Goal: Transaction & Acquisition: Purchase product/service

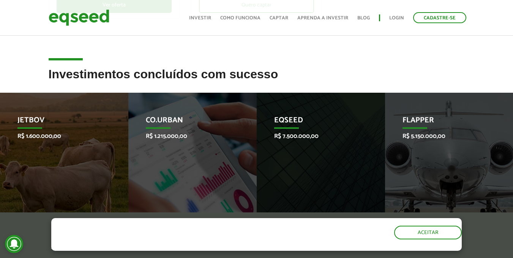
scroll to position [304, 0]
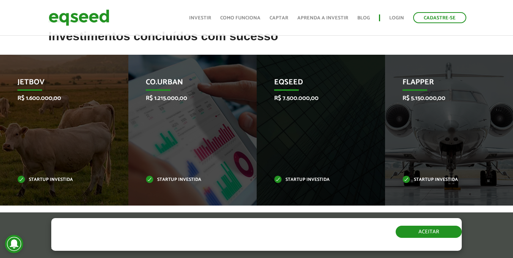
click at [422, 227] on button "Aceitar" at bounding box center [428, 231] width 66 height 12
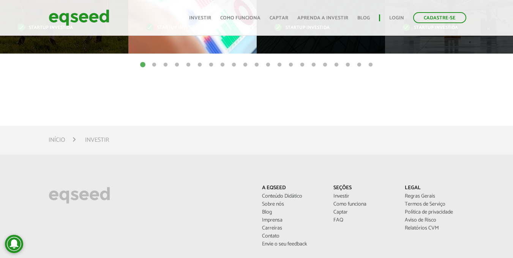
scroll to position [342, 0]
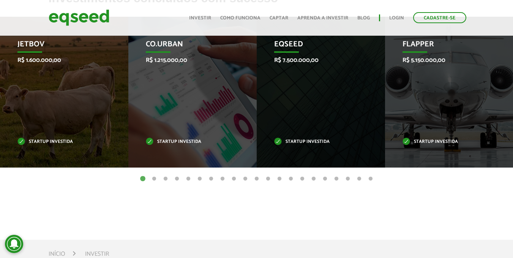
click at [155, 180] on button "2" at bounding box center [154, 179] width 8 height 8
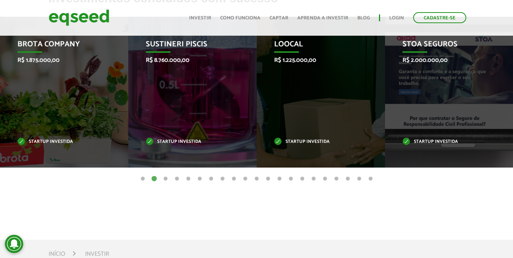
scroll to position [304, 0]
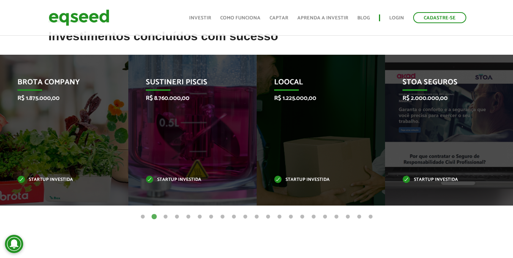
click at [162, 217] on button "3" at bounding box center [166, 217] width 8 height 8
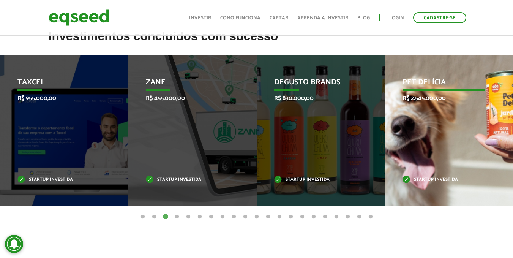
click at [431, 89] on p "Pet Delícia" at bounding box center [443, 84] width 82 height 13
drag, startPoint x: 428, startPoint y: 78, endPoint x: 420, endPoint y: 89, distance: 13.9
click at [427, 78] on p "Pet Delícia" at bounding box center [443, 84] width 82 height 13
click at [419, 98] on p "R$ 2.545.000,00" at bounding box center [443, 97] width 82 height 7
click at [433, 178] on p "Startup investida" at bounding box center [443, 180] width 82 height 4
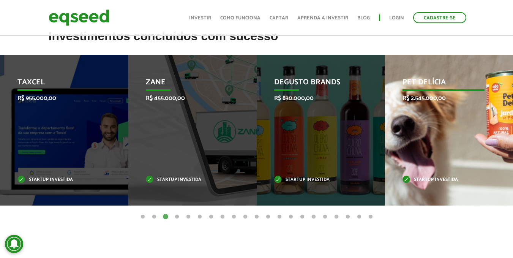
click at [433, 178] on p "Startup investida" at bounding box center [443, 180] width 82 height 4
click at [408, 81] on p "Pet Delícia" at bounding box center [443, 84] width 82 height 13
click at [425, 81] on p "Pet Delícia" at bounding box center [443, 84] width 82 height 13
click at [439, 151] on div "Pet Delícia R$ 2.545.000,00 Startup investida" at bounding box center [443, 130] width 117 height 151
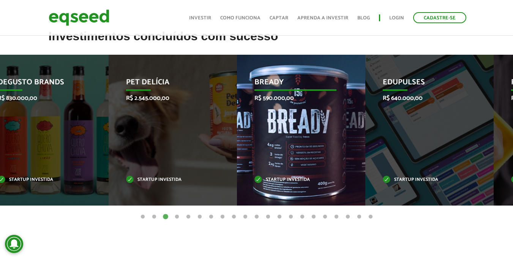
drag, startPoint x: 402, startPoint y: 80, endPoint x: 129, endPoint y: 87, distance: 273.3
click at [126, 89] on p "Pet Delícia" at bounding box center [167, 84] width 82 height 13
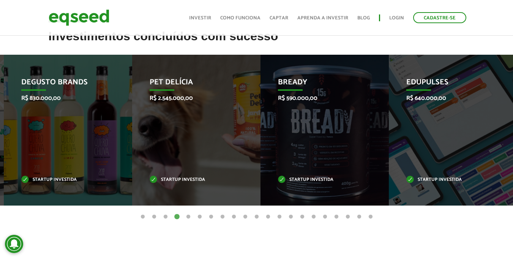
drag, startPoint x: 116, startPoint y: 115, endPoint x: 376, endPoint y: 142, distance: 261.6
click at [376, 142] on div "Bready R$ 590.000,00 Startup investida" at bounding box center [318, 130] width 117 height 151
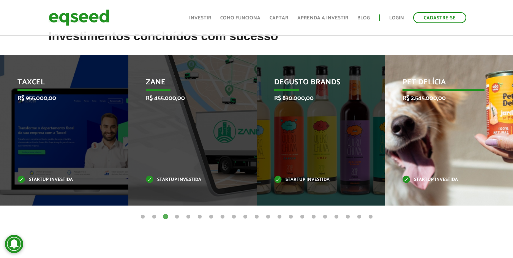
click at [422, 162] on div "Pet Delícia R$ 2.545.000,00 Startup investida" at bounding box center [443, 130] width 117 height 151
click at [421, 183] on div "Pet Delícia R$ 2.545.000,00 Startup investida" at bounding box center [443, 130] width 117 height 151
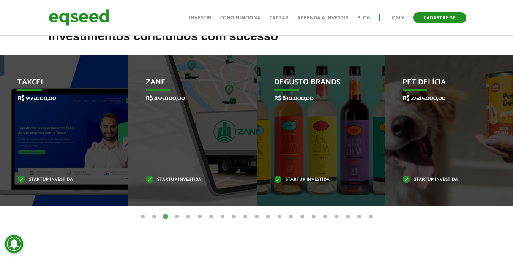
click at [429, 18] on link "Cadastre-se" at bounding box center [439, 17] width 53 height 11
drag, startPoint x: 237, startPoint y: 9, endPoint x: 241, endPoint y: 15, distance: 6.5
click at [237, 9] on div "Toggle navigation Início Investir Como funciona Captar Aprenda a investir Blog …" at bounding box center [327, 18] width 285 height 20
click at [242, 16] on link "Como funciona" at bounding box center [240, 18] width 40 height 5
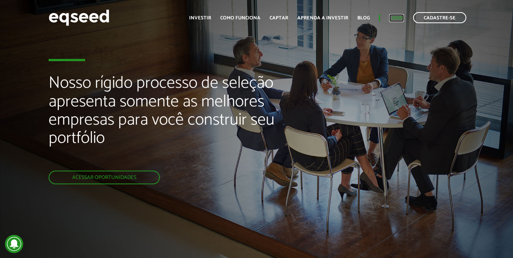
click at [398, 18] on link "Login" at bounding box center [396, 18] width 15 height 5
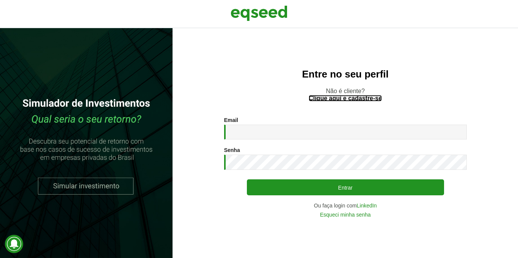
click at [347, 98] on link "Clique aqui e cadastre-se" at bounding box center [345, 98] width 73 height 6
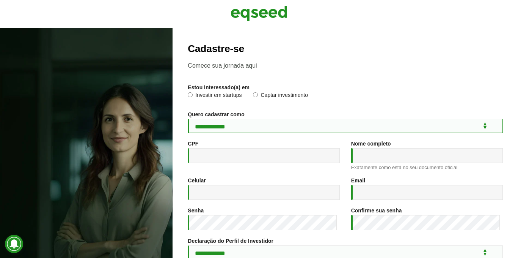
click at [273, 126] on select "**********" at bounding box center [345, 126] width 315 height 14
select select "***"
click at [188, 119] on select "**********" at bounding box center [345, 126] width 315 height 14
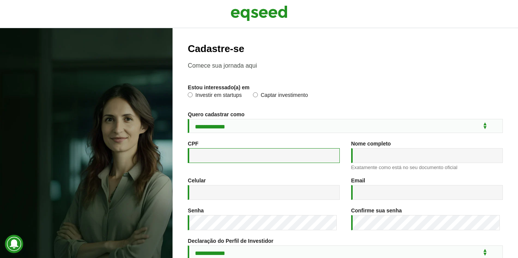
click at [230, 161] on input "CPF *" at bounding box center [264, 155] width 152 height 15
type input "**********"
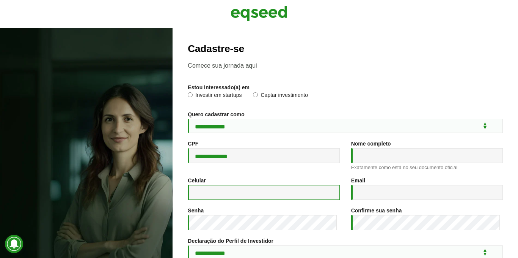
click at [208, 197] on input "Celular *" at bounding box center [264, 192] width 152 height 15
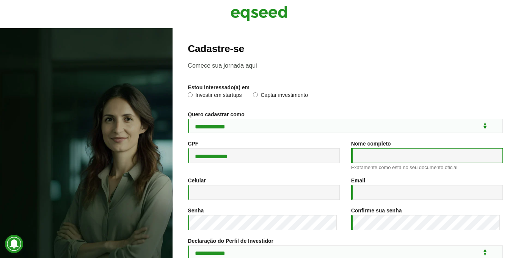
click at [384, 151] on input "Nome completo *" at bounding box center [427, 155] width 152 height 15
type input "**********"
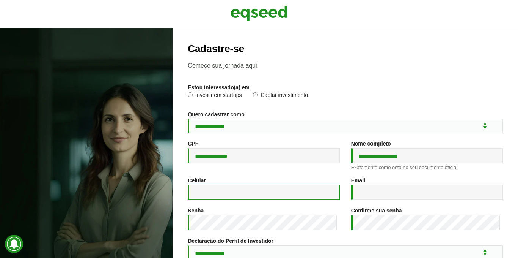
type input "**********"
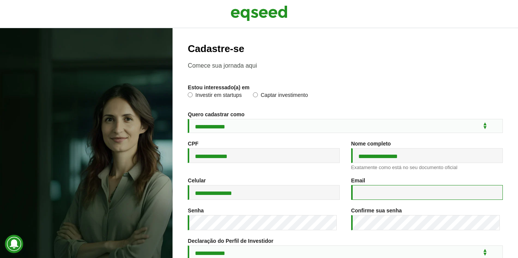
type input "**********"
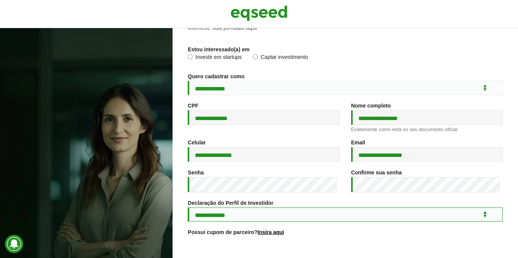
scroll to position [76, 0]
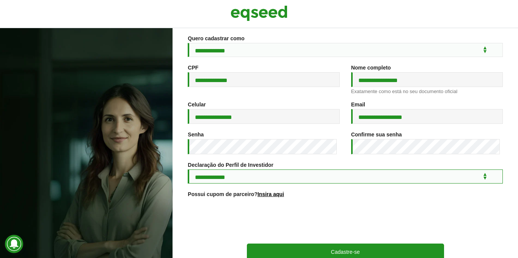
click at [292, 181] on select "**********" at bounding box center [345, 176] width 315 height 14
select select "***"
click at [188, 170] on select "**********" at bounding box center [345, 176] width 315 height 14
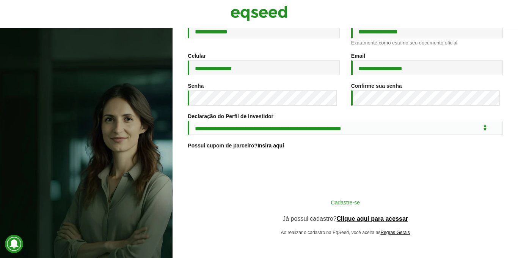
scroll to position [127, 0]
click at [264, 201] on button "Cadastre-se" at bounding box center [345, 202] width 197 height 14
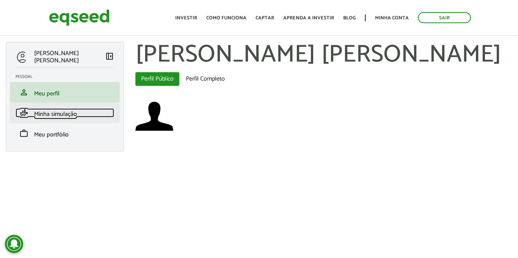
click at [41, 114] on span "Minha simulação" at bounding box center [55, 114] width 43 height 10
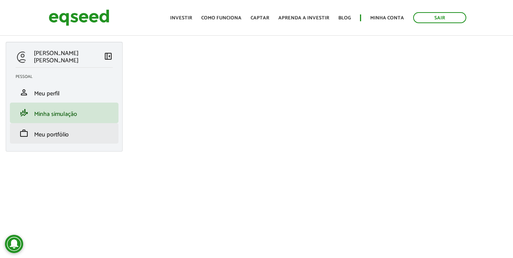
scroll to position [2, 0]
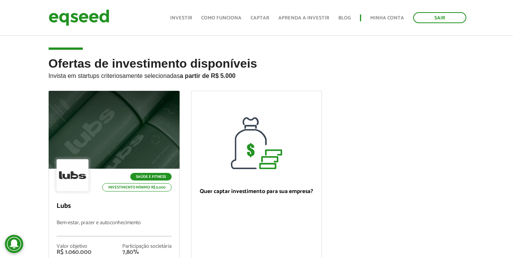
scroll to position [76, 0]
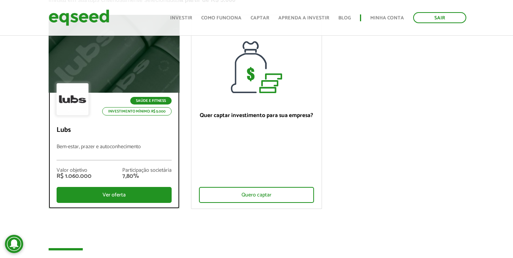
click at [73, 97] on div at bounding box center [73, 99] width 32 height 32
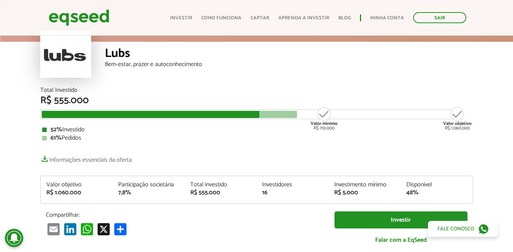
scroll to position [76, 0]
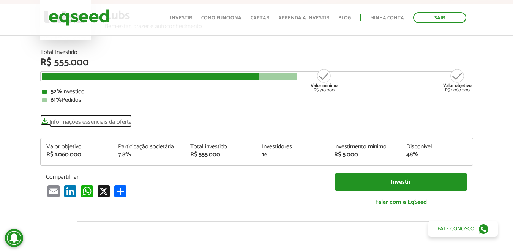
click at [102, 120] on link "Informações essenciais da oferta" at bounding box center [85, 120] width 91 height 11
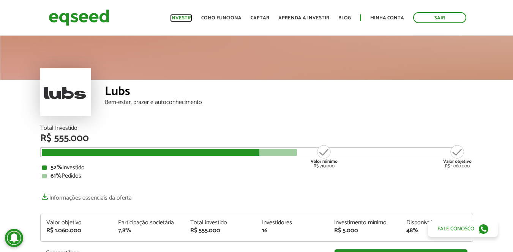
click at [181, 16] on link "Investir" at bounding box center [181, 18] width 22 height 5
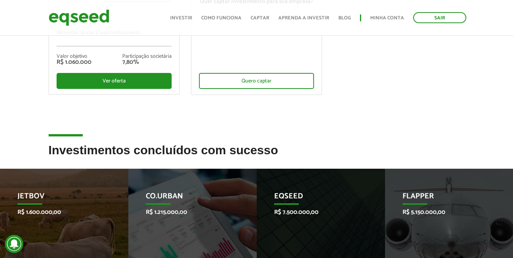
scroll to position [228, 0]
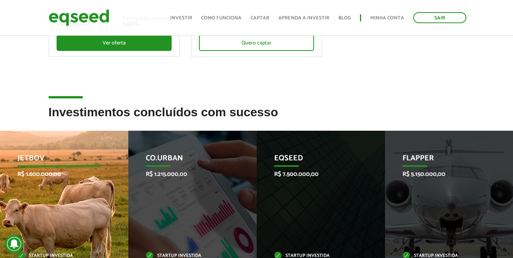
click at [69, 165] on p "JetBov" at bounding box center [58, 160] width 82 height 13
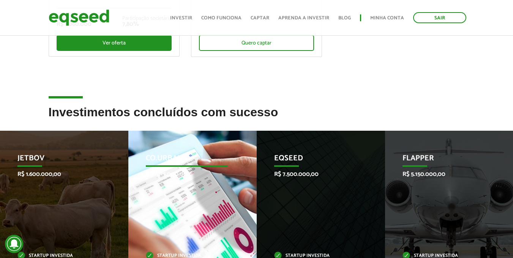
click at [145, 164] on div "Co.Urban R$ 1.215.000,00 Startup investida" at bounding box center [186, 206] width 117 height 151
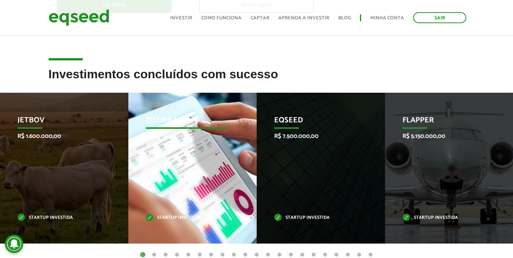
click at [156, 218] on p "Startup investida" at bounding box center [187, 218] width 82 height 4
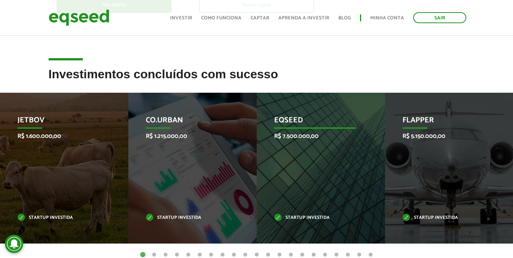
click at [313, 197] on div "EqSeed R$ 7.500.000,00 Startup investida" at bounding box center [315, 168] width 117 height 151
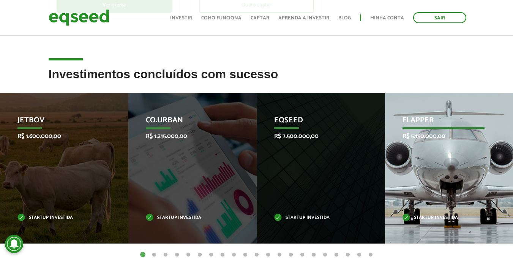
click at [452, 173] on div "Flapper R$ 5.150.000,00 Startup investida" at bounding box center [443, 168] width 117 height 151
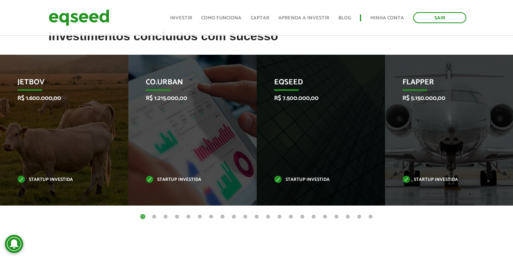
click at [293, 216] on button "14" at bounding box center [291, 217] width 8 height 8
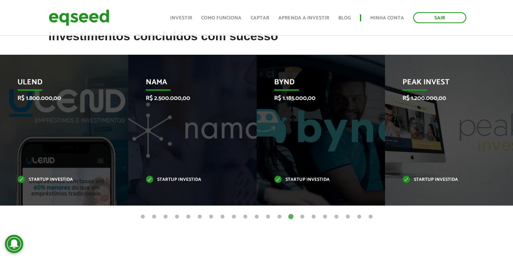
click at [302, 217] on button "15" at bounding box center [302, 217] width 8 height 8
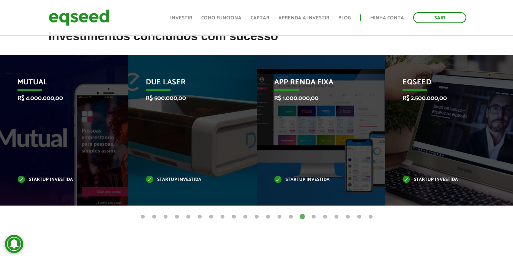
click at [290, 216] on button "14" at bounding box center [291, 217] width 8 height 8
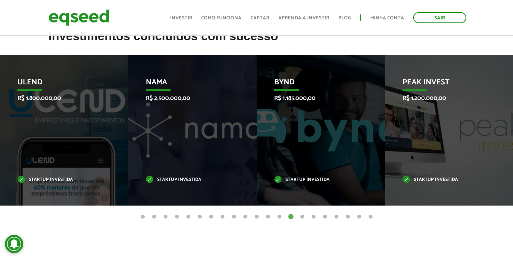
click at [315, 217] on button "16" at bounding box center [314, 217] width 8 height 8
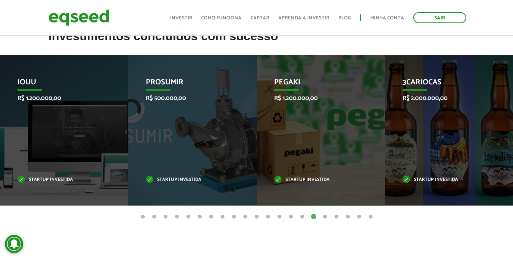
click at [323, 218] on button "17" at bounding box center [325, 217] width 8 height 8
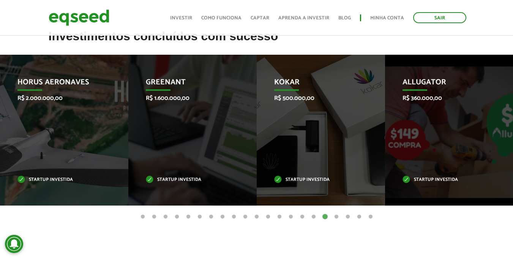
click at [337, 216] on button "18" at bounding box center [336, 217] width 8 height 8
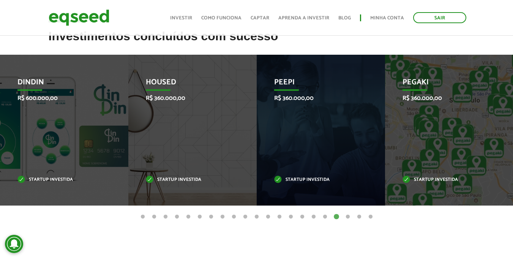
click at [346, 217] on button "19" at bounding box center [348, 217] width 8 height 8
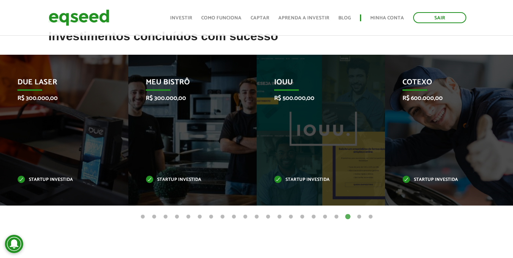
click at [361, 217] on button "20" at bounding box center [359, 217] width 8 height 8
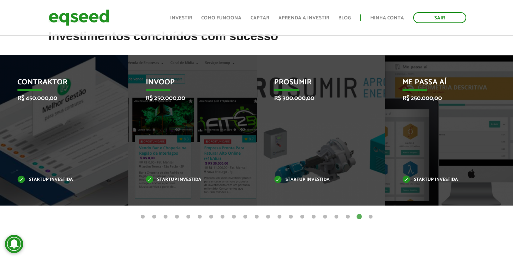
click at [373, 216] on button "21" at bounding box center [371, 217] width 8 height 8
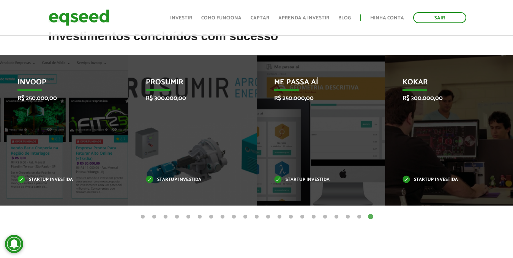
click at [255, 217] on button "11" at bounding box center [257, 217] width 8 height 8
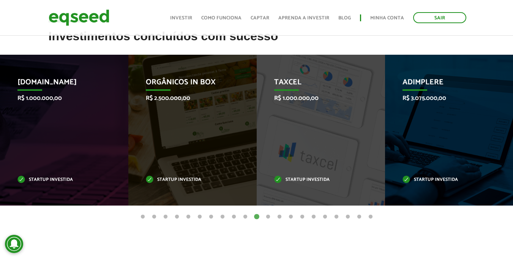
click at [369, 216] on button "21" at bounding box center [371, 217] width 8 height 8
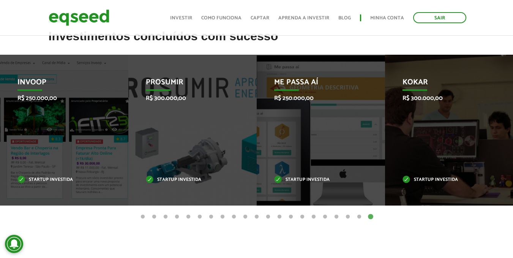
click at [322, 216] on button "17" at bounding box center [325, 217] width 8 height 8
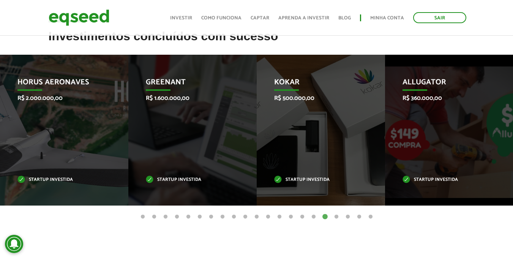
click at [368, 213] on button "21" at bounding box center [371, 217] width 8 height 8
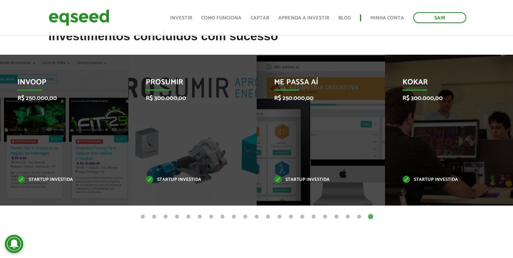
drag, startPoint x: 265, startPoint y: 216, endPoint x: 258, endPoint y: 217, distance: 7.1
click at [265, 216] on button "12" at bounding box center [268, 217] width 8 height 8
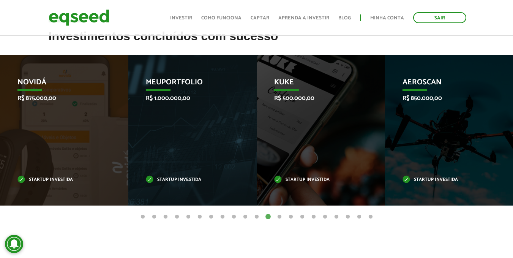
click at [256, 217] on button "11" at bounding box center [257, 217] width 8 height 8
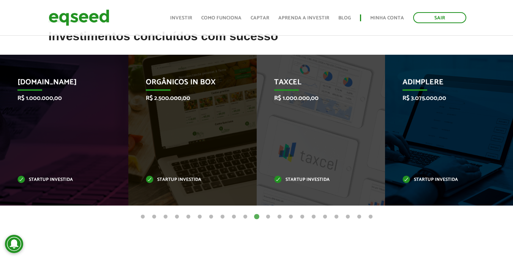
click at [244, 217] on button "10" at bounding box center [245, 217] width 8 height 8
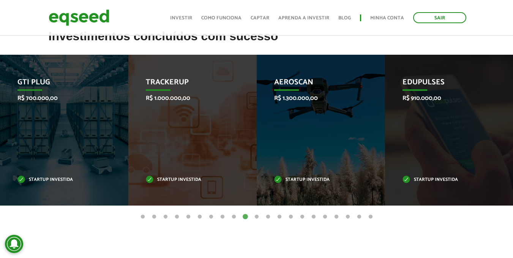
click at [235, 217] on button "9" at bounding box center [234, 217] width 8 height 8
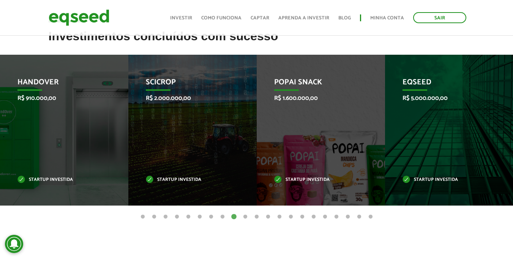
click at [225, 216] on button "8" at bounding box center [223, 217] width 8 height 8
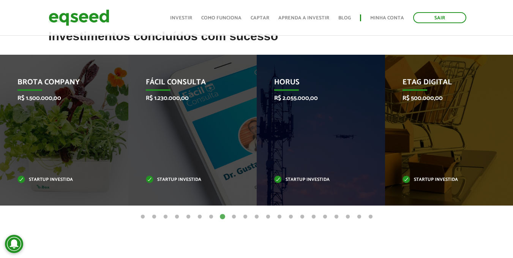
click at [211, 218] on button "7" at bounding box center [211, 217] width 8 height 8
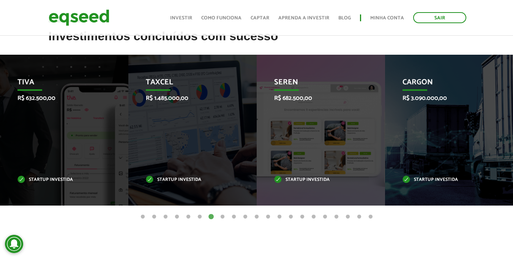
click at [199, 218] on button "6" at bounding box center [200, 217] width 8 height 8
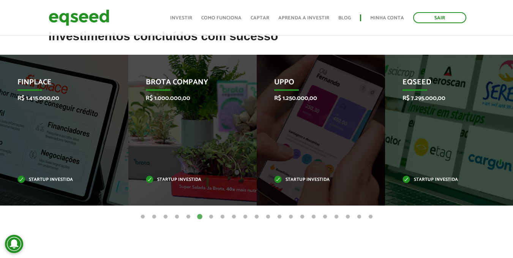
click at [189, 217] on button "5" at bounding box center [188, 217] width 8 height 8
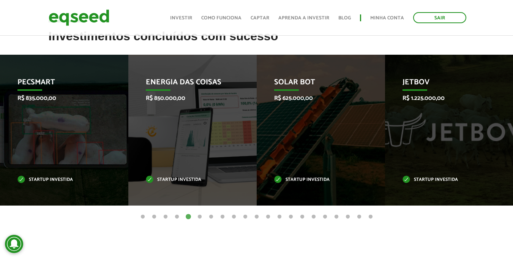
click at [176, 217] on button "4" at bounding box center [177, 217] width 8 height 8
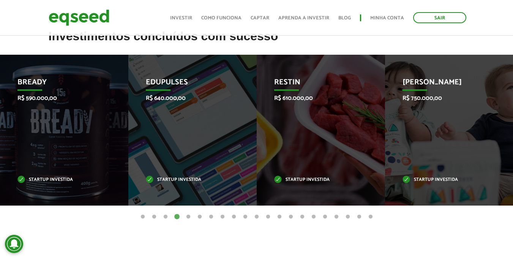
click at [164, 217] on button "3" at bounding box center [166, 217] width 8 height 8
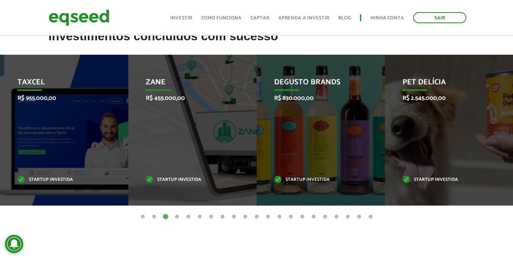
click at [154, 217] on button "2" at bounding box center [154, 217] width 8 height 8
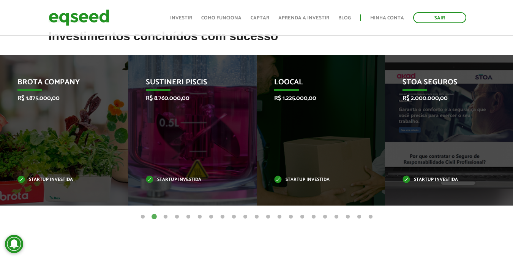
click at [140, 216] on button "1" at bounding box center [143, 217] width 8 height 8
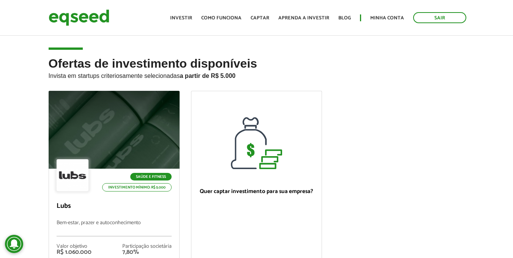
scroll to position [38, 0]
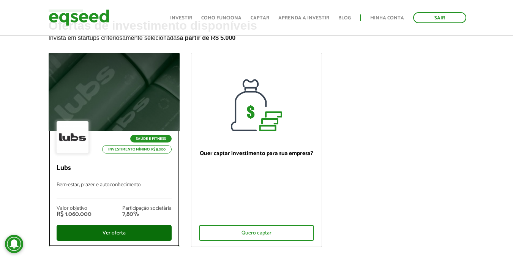
click at [124, 230] on div "Ver oferta" at bounding box center [114, 233] width 115 height 16
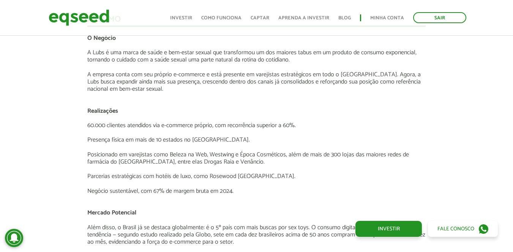
scroll to position [873, 0]
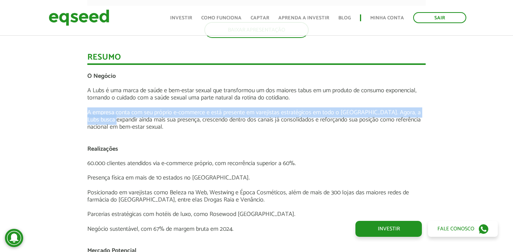
drag, startPoint x: 114, startPoint y: 106, endPoint x: 115, endPoint y: 124, distance: 17.9
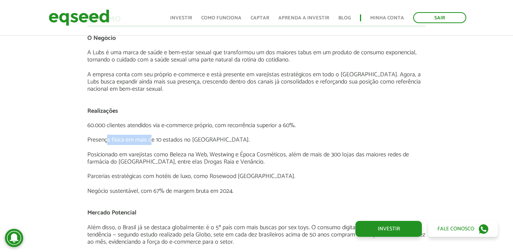
drag, startPoint x: 109, startPoint y: 138, endPoint x: 153, endPoint y: 141, distance: 44.1
click at [153, 141] on p "Presença física em mais de 10 estados no [GEOGRAPHIC_DATA]." at bounding box center [256, 139] width 338 height 7
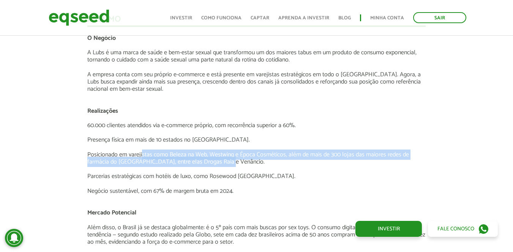
drag, startPoint x: 143, startPoint y: 153, endPoint x: 227, endPoint y: 160, distance: 84.5
click at [227, 160] on p "Posicionado em varejistas como Beleza na Web, Westwing e Época Cosméticos, além…" at bounding box center [256, 158] width 338 height 14
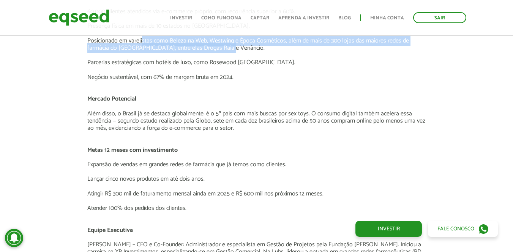
scroll to position [1063, 0]
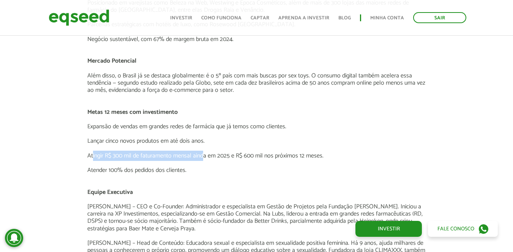
drag, startPoint x: 93, startPoint y: 156, endPoint x: 204, endPoint y: 158, distance: 111.2
click at [204, 158] on p "Atingir R$ 300 mil de faturamento mensal ainda em 2025 e R$ 600 mil nos próximo…" at bounding box center [256, 155] width 338 height 7
click at [208, 167] on p "Atender 100% dos pedidos dos clientes." at bounding box center [256, 170] width 338 height 7
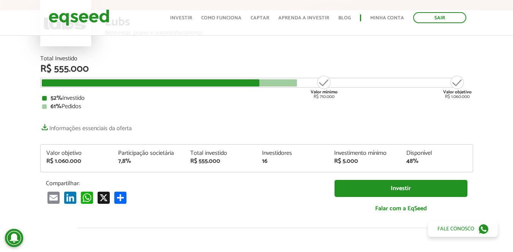
scroll to position [107, 0]
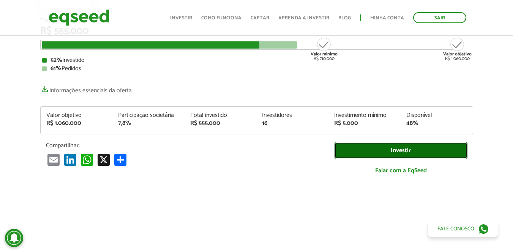
click at [380, 154] on link "Investir" at bounding box center [400, 150] width 133 height 17
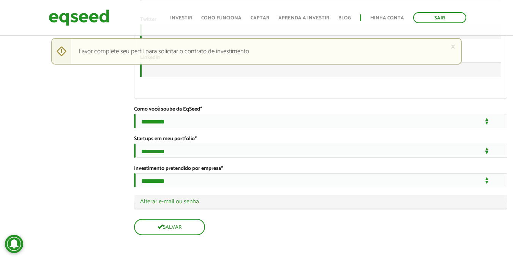
scroll to position [1408, 0]
